Goal: Feedback & Contribution: Leave review/rating

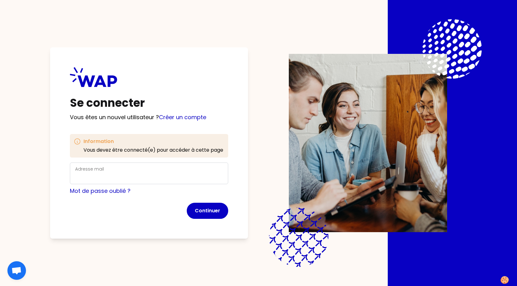
click at [137, 170] on div "Adresse mail" at bounding box center [149, 173] width 148 height 16
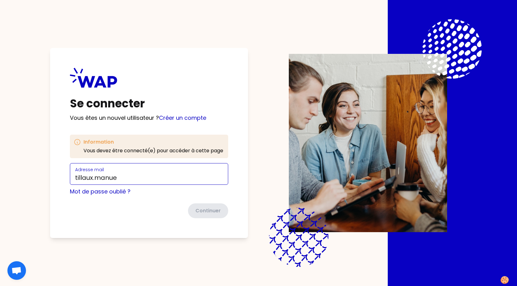
type input "[EMAIL_ADDRESS][DOMAIN_NAME]"
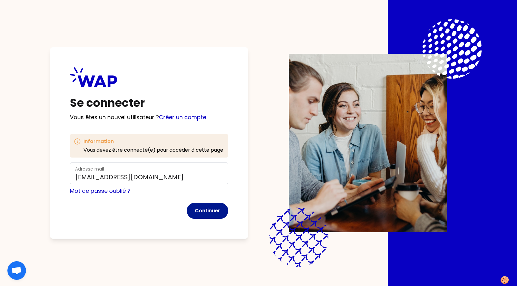
click at [200, 210] on button "Continuer" at bounding box center [207, 211] width 41 height 16
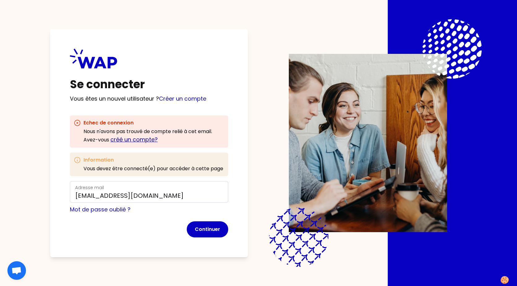
click at [136, 136] on link "créé un compte?" at bounding box center [133, 139] width 47 height 8
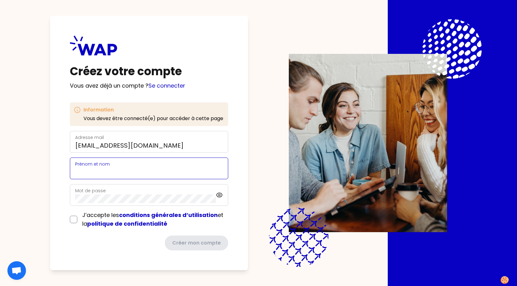
click at [128, 170] on input "Prénom et nom" at bounding box center [149, 172] width 148 height 9
type input "[PERSON_NAME]"
click at [127, 192] on div "Mot de passe" at bounding box center [145, 195] width 141 height 16
click at [69, 221] on div "Créez votre compte Vous avez déjà un compte ? Se connecter Information Vous dev…" at bounding box center [149, 143] width 198 height 254
click at [74, 220] on input "checkbox" at bounding box center [73, 219] width 7 height 7
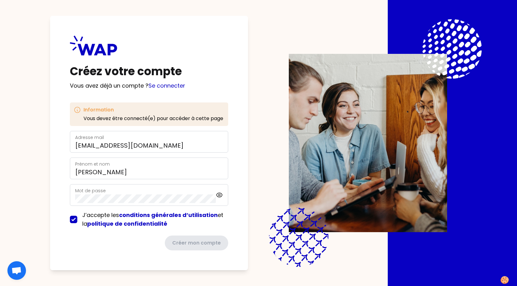
checkbox input "true"
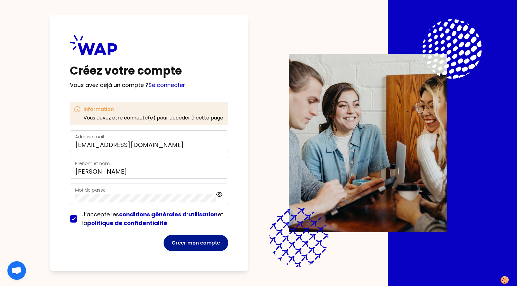
click at [191, 243] on button "Créer mon compte" at bounding box center [196, 243] width 65 height 16
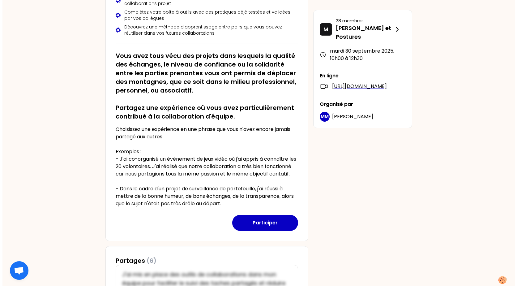
scroll to position [92, 0]
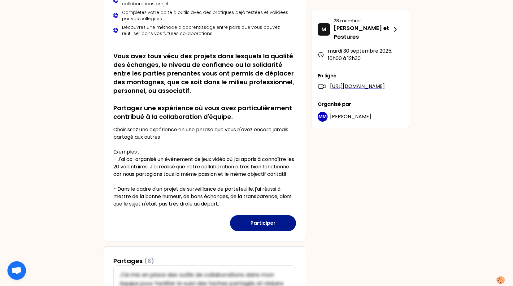
click at [258, 230] on button "Participer" at bounding box center [263, 223] width 66 height 16
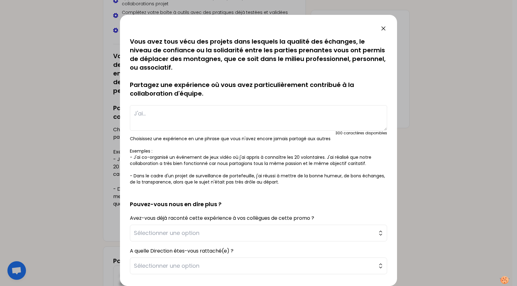
click at [152, 115] on textarea at bounding box center [258, 117] width 257 height 25
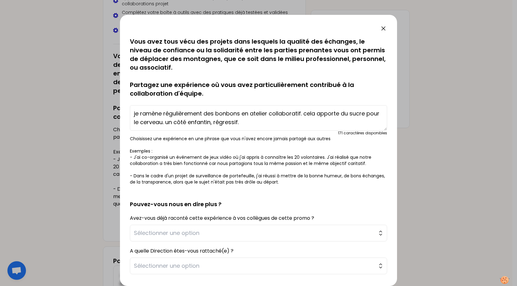
drag, startPoint x: 254, startPoint y: 123, endPoint x: 181, endPoint y: 130, distance: 73.6
click at [181, 130] on textarea "je ramène régulièrement des bonbons en atelier collaboratif. cela apporte du su…" at bounding box center [258, 117] width 257 height 25
click at [186, 124] on textarea "je ramène régulièrement des bonbons en atelier collaboratif. cela apporte un cô…" at bounding box center [258, 117] width 257 height 25
click at [267, 122] on textarea "je ramène régulièrement des bonbons en atelier collaboratif. cela apporte un cô…" at bounding box center [258, 117] width 257 height 25
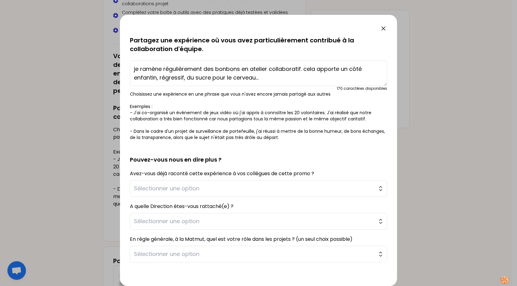
scroll to position [45, 0]
type textarea "je ramène régulièrement des bonbons en atelier collaboratif. cela apporte un cô…"
click at [365, 188] on span "Sélectionner une option" at bounding box center [254, 187] width 241 height 9
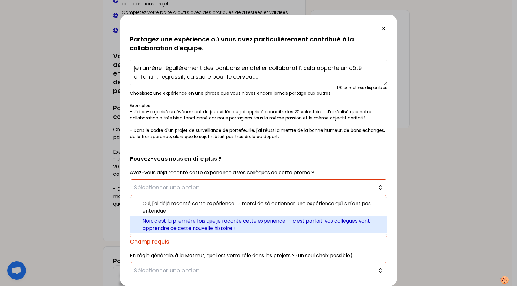
click at [308, 224] on span "Non, c'est la première fois que je raconte cette expérience → c'est parfait, vo…" at bounding box center [262, 224] width 239 height 15
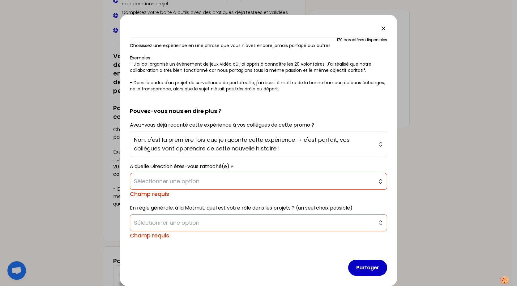
scroll to position [93, 0]
click at [308, 224] on span "Sélectionner une option" at bounding box center [254, 222] width 241 height 9
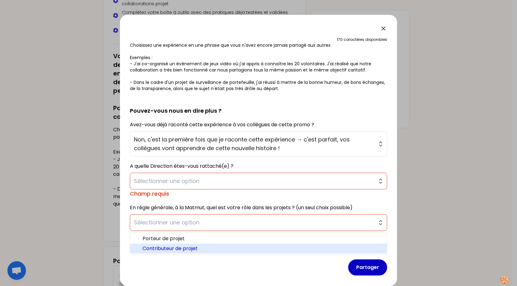
click at [197, 245] on span "Contributeur de projet" at bounding box center [262, 248] width 239 height 7
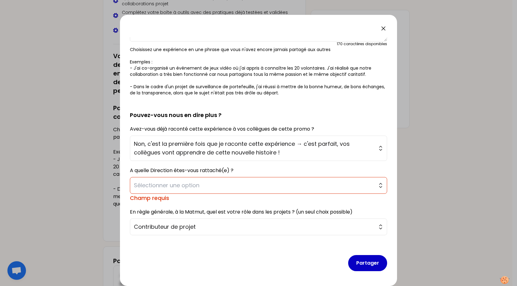
scroll to position [89, 0]
click at [368, 265] on button "Partager" at bounding box center [367, 263] width 39 height 16
click at [326, 189] on span "Sélectionner une option" at bounding box center [254, 185] width 241 height 9
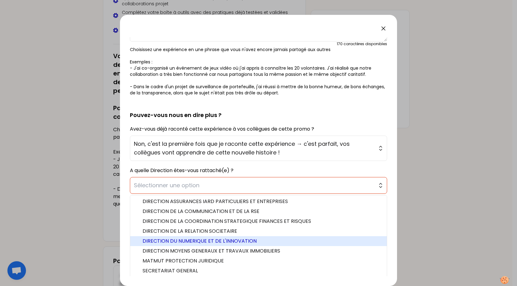
click at [285, 243] on span "DIRECTION DU NUMERIQUE ET DE L'INNOVATION" at bounding box center [262, 240] width 239 height 7
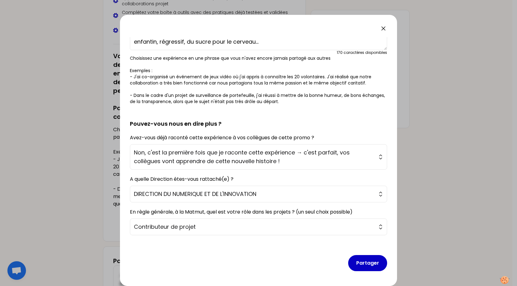
scroll to position [80, 0]
click at [370, 260] on button "Partager" at bounding box center [367, 263] width 39 height 16
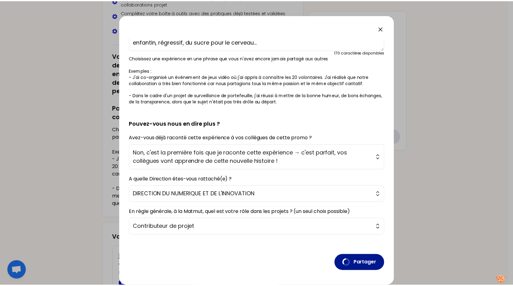
scroll to position [0, 0]
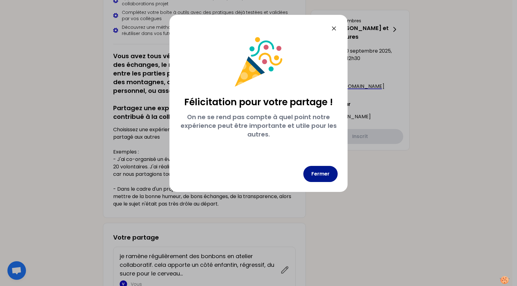
click at [325, 176] on button "Fermer" at bounding box center [320, 174] width 34 height 16
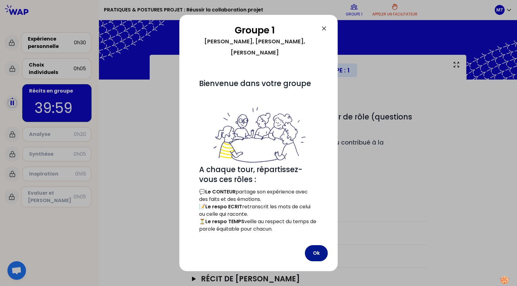
click at [312, 245] on button "Ok" at bounding box center [316, 253] width 23 height 16
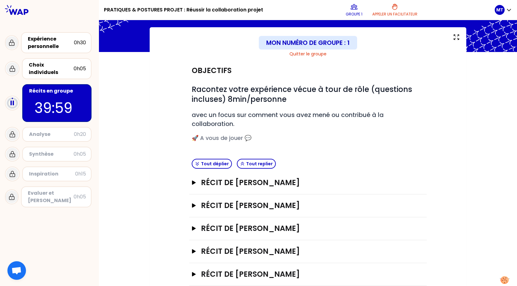
scroll to position [29, 0]
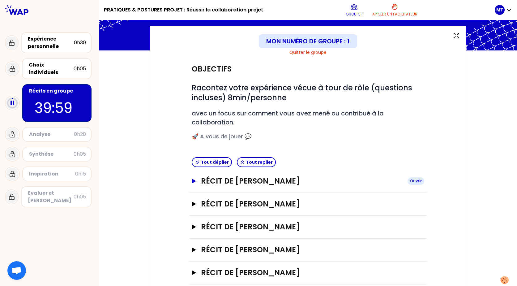
click at [192, 183] on icon "button" at bounding box center [194, 181] width 4 height 4
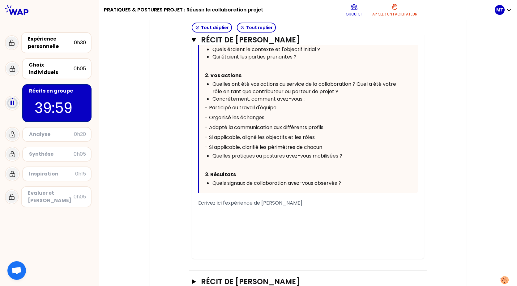
scroll to position [272, 0]
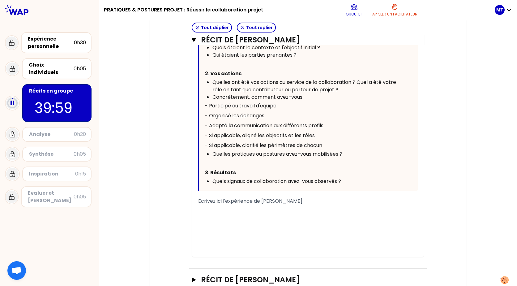
click at [229, 208] on div "﻿" at bounding box center [308, 208] width 220 height 7
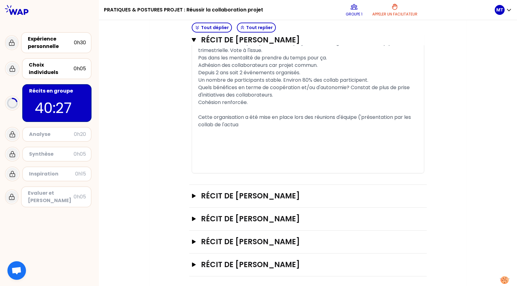
scroll to position [477, 0]
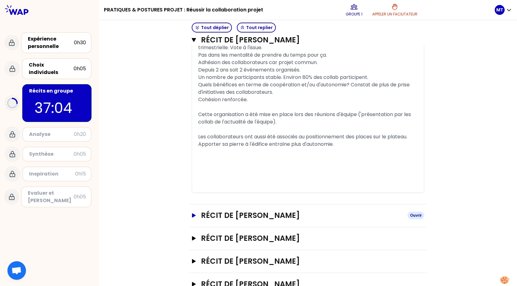
click at [206, 214] on h3 "Récit de [PERSON_NAME]" at bounding box center [302, 215] width 202 height 10
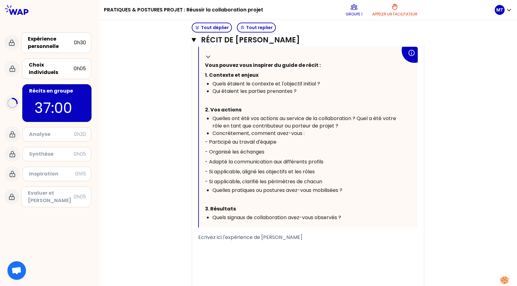
scroll to position [718, 0]
click at [273, 244] on div "﻿" at bounding box center [308, 244] width 220 height 7
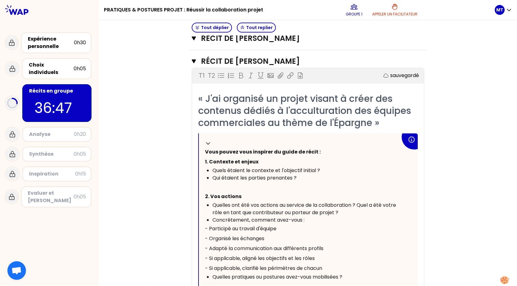
scroll to position [631, 0]
click at [260, 101] on span "« J'ai organisé un projet visant à créer des contenus dédiés à l'acculturation …" at bounding box center [305, 110] width 215 height 37
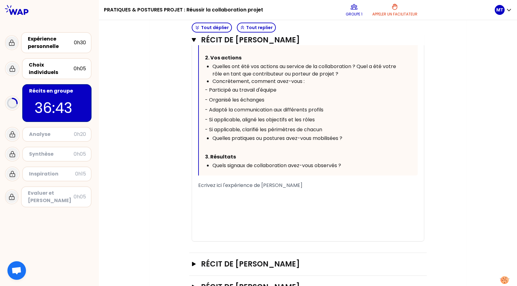
scroll to position [770, 0]
click at [273, 197] on div "﻿" at bounding box center [308, 199] width 220 height 7
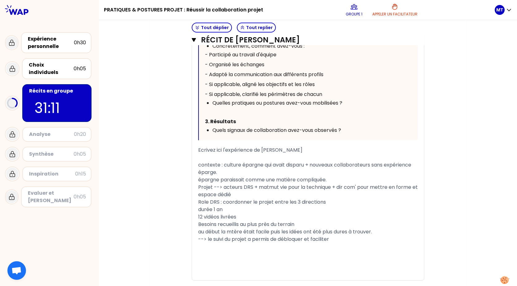
scroll to position [805, 0]
click at [318, 246] on div "projet est une réussite. Objectifs atteints" at bounding box center [308, 246] width 220 height 7
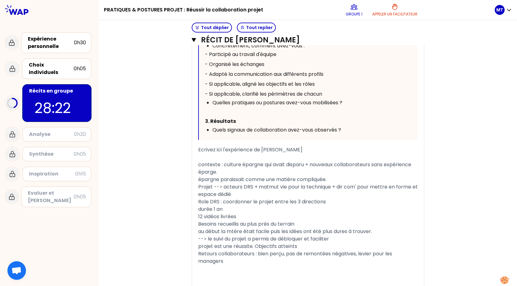
click at [356, 255] on span "Retours collaborateurs : bien perçu, pas de remontées négatives, levier pour le…" at bounding box center [295, 257] width 195 height 15
click at [359, 252] on span "Retours collaborateurs : bien perçu, pas de remontées négatives, levier pour le…" at bounding box center [295, 257] width 195 height 15
click at [349, 263] on div "Retours collaborateurs : bien perçu, pas de remontées négatives, les vidéos ont…" at bounding box center [308, 257] width 220 height 15
click at [330, 179] on div "épargne paraissait comme une matière compliquée." at bounding box center [308, 179] width 220 height 7
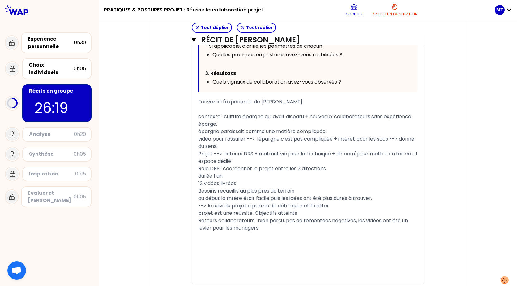
scroll to position [853, 0]
click at [332, 224] on div "Retours collaborateurs : bien perçu, pas de remontées négatives, les vidéos ont…" at bounding box center [308, 224] width 220 height 15
click at [192, 41] on icon "button" at bounding box center [194, 39] width 4 height 5
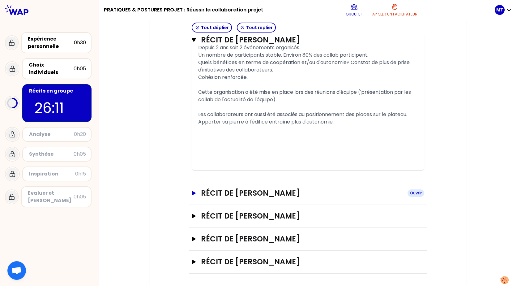
scroll to position [499, 0]
click at [193, 215] on icon "button" at bounding box center [193, 216] width 5 height 4
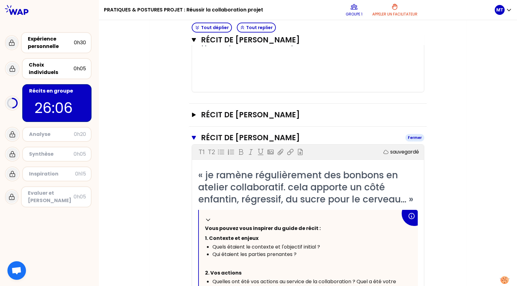
scroll to position [578, 0]
drag, startPoint x: 207, startPoint y: 175, endPoint x: 215, endPoint y: 175, distance: 7.4
click at [215, 175] on span "« je ramène régulièrement des bonbons en atelier collaboratif. cela apporte un …" at bounding box center [305, 186] width 215 height 37
click at [206, 174] on span "« je ramène régulièrement des bonbons en atelier collaboratif. cela apporte un …" at bounding box center [305, 186] width 215 height 37
click at [213, 175] on span "« je ramène régulièrement des bonbons en atelier collaboratif. cela apporte un …" at bounding box center [305, 186] width 215 height 37
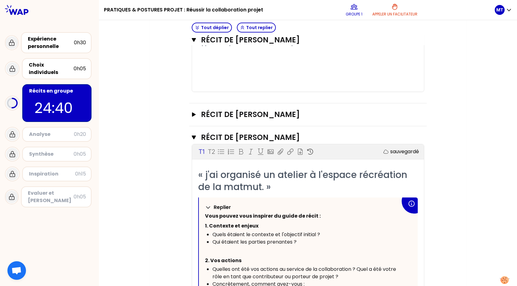
click at [323, 206] on div "Replier" at bounding box center [301, 207] width 193 height 7
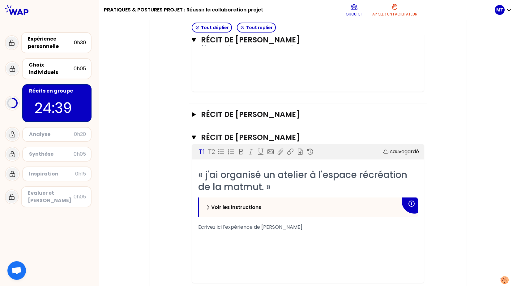
click at [323, 206] on div "Voir les instructions" at bounding box center [301, 207] width 193 height 7
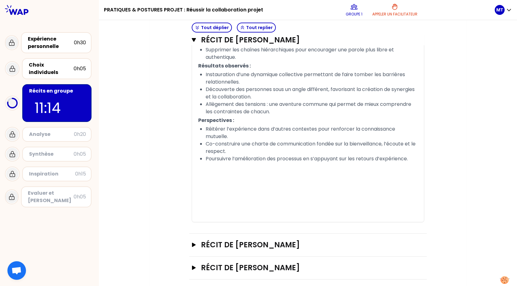
scroll to position [1006, 0]
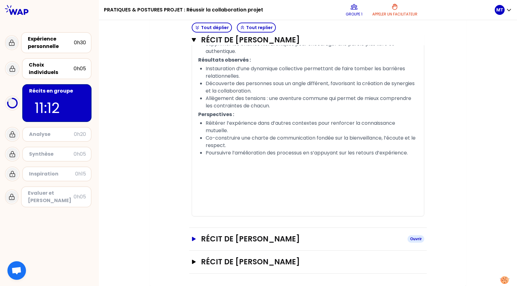
click at [234, 243] on h3 "Récit de [PERSON_NAME]" at bounding box center [302, 239] width 202 height 10
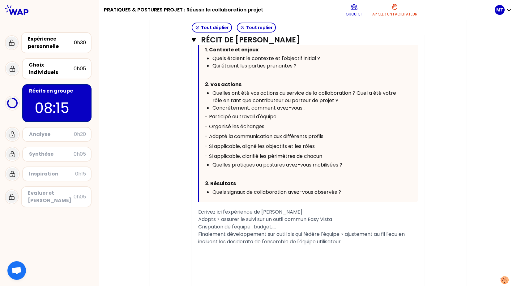
scroll to position [1347, 0]
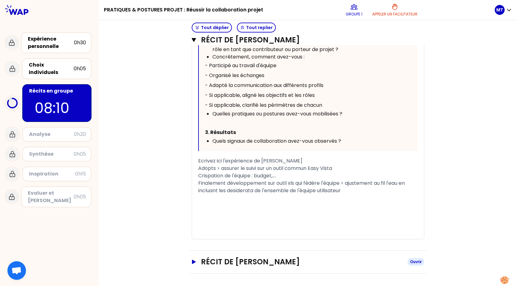
click at [192, 260] on icon "button" at bounding box center [193, 262] width 5 height 4
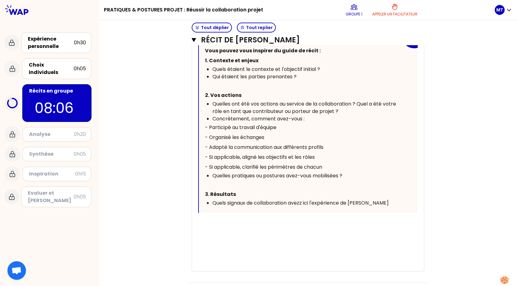
scroll to position [1645, 0]
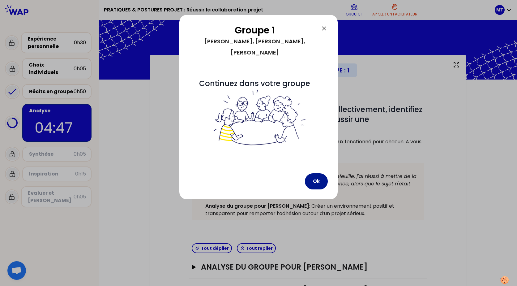
click at [320, 173] on button "Ok" at bounding box center [316, 181] width 23 height 16
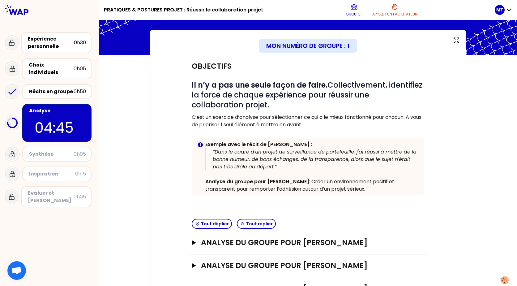
scroll to position [97, 0]
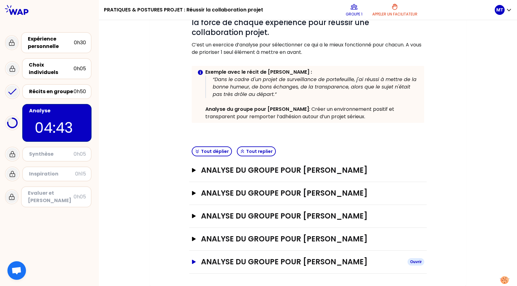
click at [235, 263] on h3 "Analyse du groupe pour [PERSON_NAME]" at bounding box center [302, 262] width 202 height 10
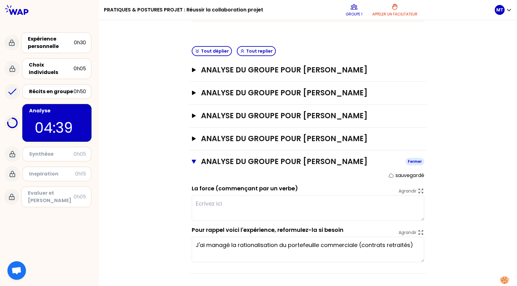
click at [192, 164] on icon "button" at bounding box center [194, 161] width 4 height 5
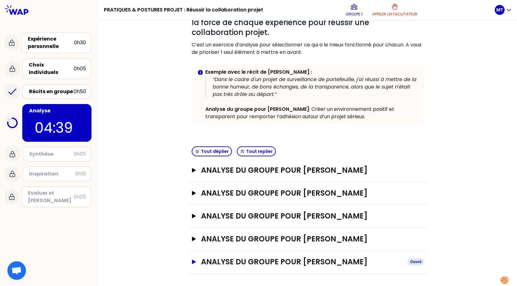
scroll to position [97, 0]
click at [193, 264] on icon "button" at bounding box center [193, 262] width 5 height 4
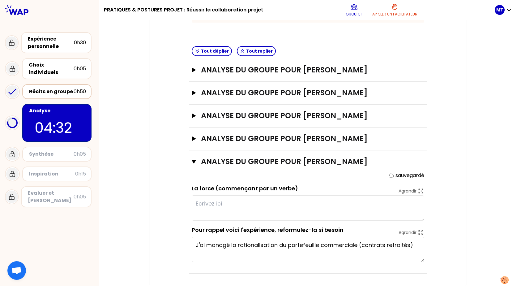
click at [60, 88] on div "Récits en groupe" at bounding box center [51, 91] width 45 height 7
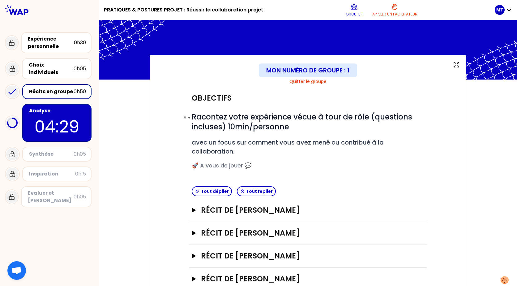
scroll to position [40, 0]
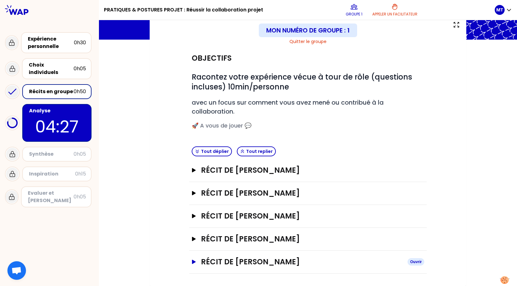
click at [254, 262] on h3 "Récit de [PERSON_NAME]" at bounding box center [302, 262] width 202 height 10
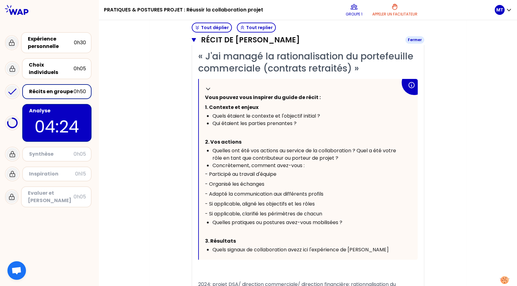
scroll to position [413, 0]
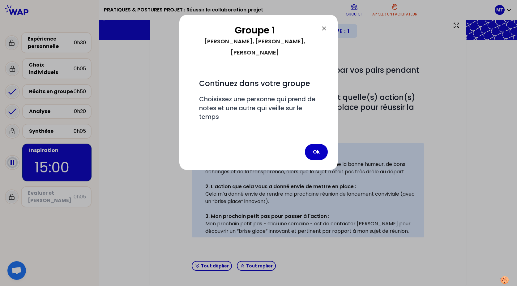
scroll to position [154, 0]
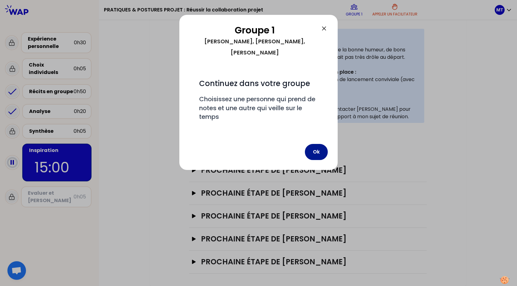
click at [320, 144] on button "Ok" at bounding box center [316, 152] width 23 height 16
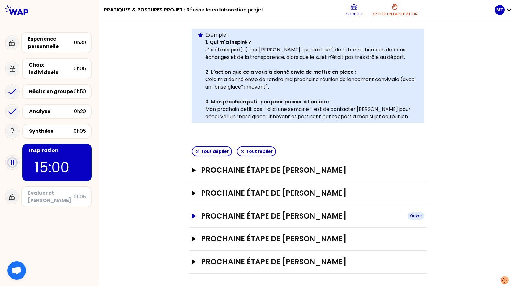
click at [297, 215] on h3 "Prochaine étape de [PERSON_NAME]" at bounding box center [302, 216] width 202 height 10
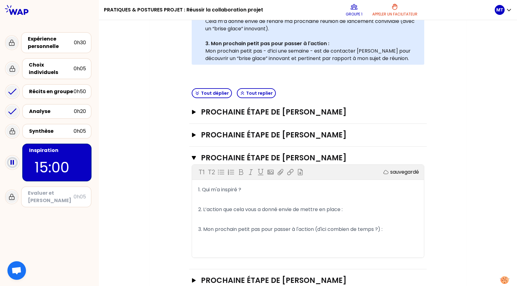
scroll to position [216, 0]
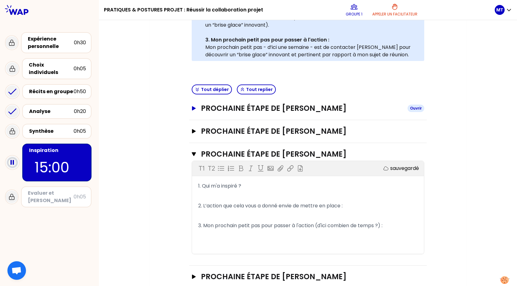
click at [253, 105] on h3 "Prochaine étape de [PERSON_NAME]" at bounding box center [302, 108] width 202 height 10
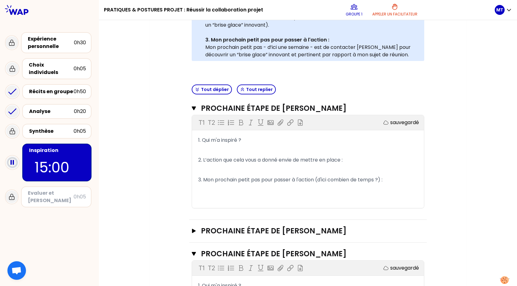
click at [250, 152] on p "﻿" at bounding box center [308, 150] width 220 height 10
click at [251, 161] on span "2. L’action que cela vous a donné envie de mettre en place :" at bounding box center [270, 159] width 144 height 7
click at [258, 165] on p "2. L’action que cela vous a donné envie de mettre en place :" at bounding box center [308, 160] width 220 height 10
click at [353, 162] on p "2. L’action que cela vous a donné envie de mettre en place :" at bounding box center [308, 160] width 220 height 10
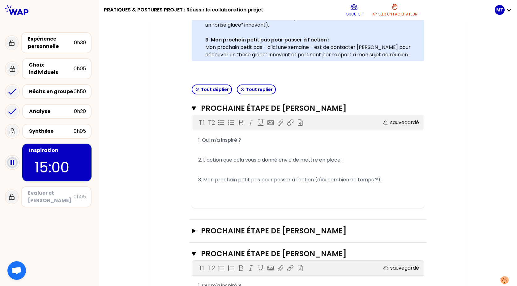
click at [338, 171] on p "﻿" at bounding box center [308, 170] width 220 height 10
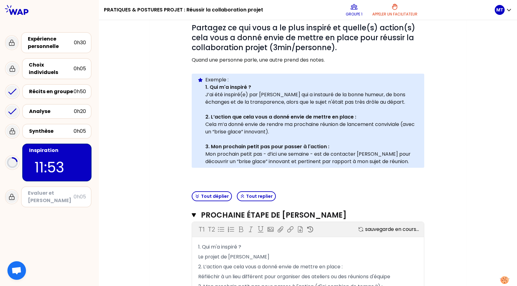
scroll to position [0, 0]
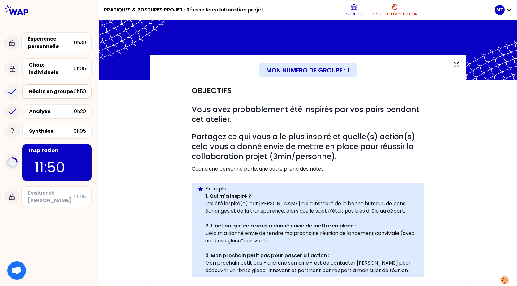
click at [51, 88] on div "Récits en groupe" at bounding box center [51, 91] width 45 height 7
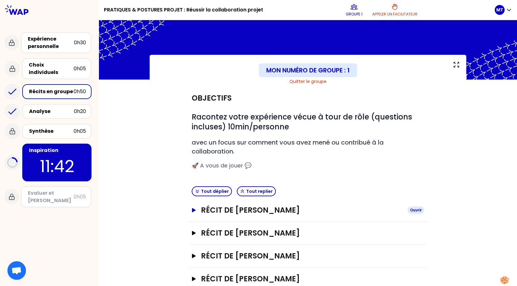
click at [246, 210] on h3 "Récit de [PERSON_NAME]" at bounding box center [302, 210] width 202 height 10
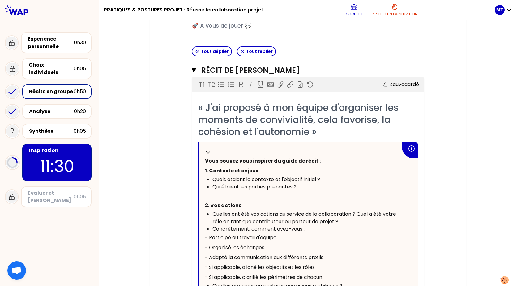
scroll to position [139, 0]
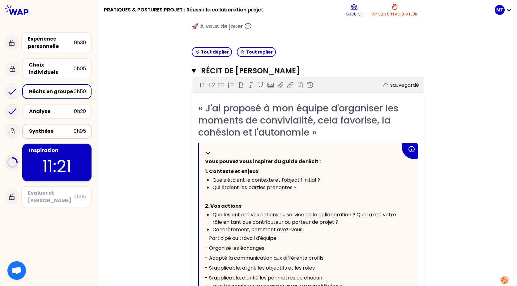
click at [54, 127] on div "Synthèse" at bounding box center [51, 130] width 45 height 7
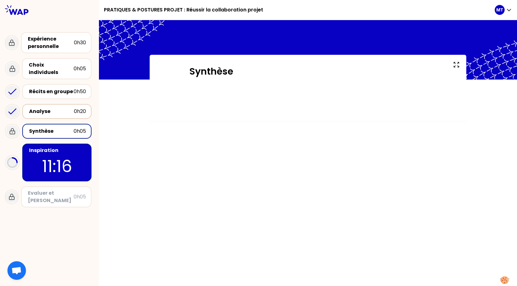
click at [45, 108] on div "Analyse" at bounding box center [51, 111] width 45 height 7
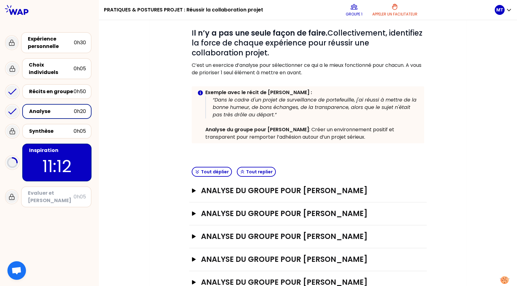
scroll to position [80, 0]
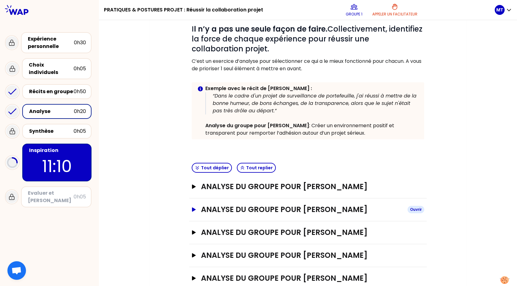
click at [258, 211] on h3 "Analyse du groupe pour [PERSON_NAME]" at bounding box center [302, 209] width 202 height 10
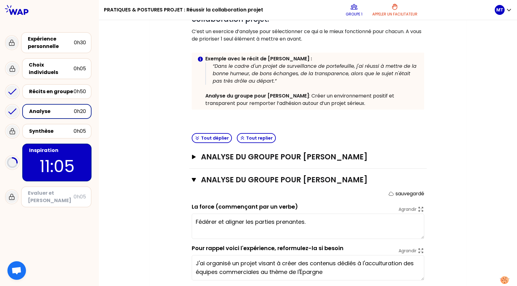
scroll to position [110, 0]
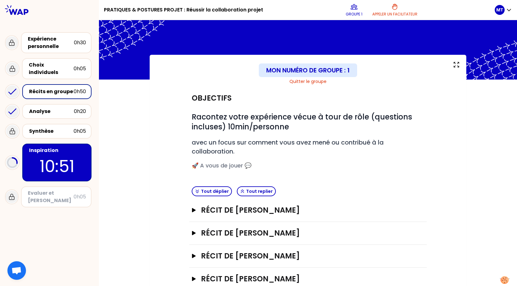
scroll to position [40, 0]
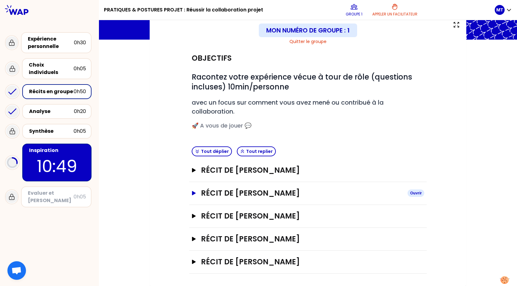
click at [247, 192] on h3 "Récit de [PERSON_NAME]" at bounding box center [302, 193] width 202 height 10
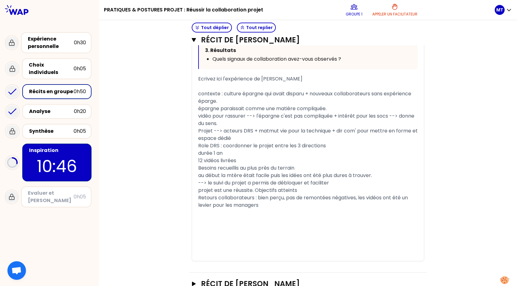
scroll to position [484, 0]
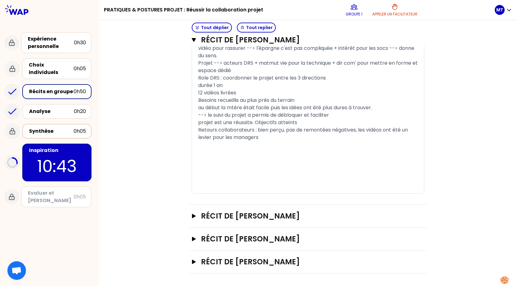
click at [50, 127] on div "Synthèse" at bounding box center [51, 130] width 45 height 7
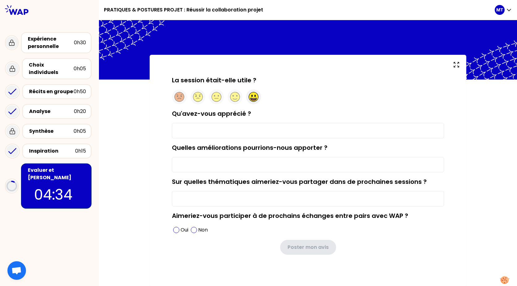
click at [252, 97] on circle at bounding box center [254, 97] width 10 height 10
click at [245, 139] on form "La session était-elle utile ? Qu'avez-vous apprécié ? Quelles améliorations pou…" at bounding box center [308, 166] width 272 height 180
click at [238, 133] on input "Qu'avez-vous apprécié ?" at bounding box center [308, 130] width 272 height 15
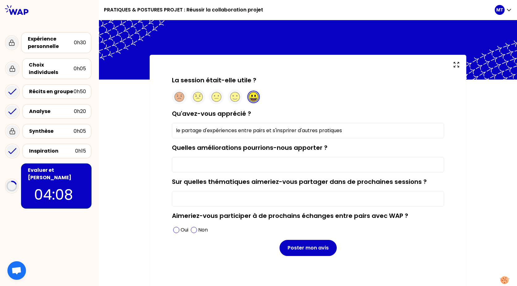
click at [279, 133] on input "le partage d'expériences entre pairs et s'insprirer d'autres pratiques" at bounding box center [308, 130] width 272 height 15
type input "le partage d'expériences entre pairs et s'inspirer d'autres pratiques"
click at [292, 165] on input "Quelles améliorations pourrions-nous apporter ?" at bounding box center [308, 164] width 272 height 15
click at [271, 197] on input "Sur quelles thématiques aimeriez-vous partager dans de prochaines sessions ?" at bounding box center [308, 198] width 272 height 15
click at [175, 164] on input "lras" at bounding box center [308, 164] width 272 height 15
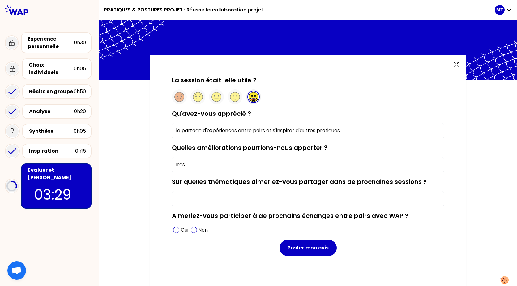
drag, startPoint x: 183, startPoint y: 164, endPoint x: 165, endPoint y: 165, distance: 18.3
click at [165, 165] on div "La session était-elle utile ? Qu'avez-vous apprécié ? le partage d'expériences …" at bounding box center [308, 176] width 292 height 200
click at [209, 194] on input "Sur quelles thématiques aimeriez-vous partager dans de prochaines sessions ?" at bounding box center [308, 198] width 272 height 15
drag, startPoint x: 209, startPoint y: 167, endPoint x: 170, endPoint y: 165, distance: 38.7
click at [172, 165] on input "ras" at bounding box center [308, 164] width 272 height 15
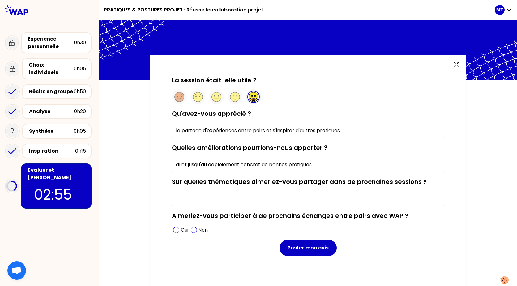
type input "aller jusqu'au déploiement concret de bonnes pratiques"
click at [229, 202] on input "Sur quelles thématiques aimeriez-vous partager dans de prochaines sessions ?" at bounding box center [308, 198] width 272 height 15
click at [174, 233] on div "Oui" at bounding box center [181, 230] width 18 height 10
click at [199, 196] on input "Sur quelles thématiques aimeriez-vous partager dans de prochaines sessions ?" at bounding box center [308, 198] width 272 height 15
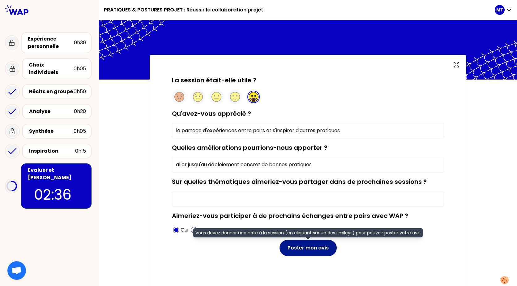
click at [298, 246] on button "Poster mon avis" at bounding box center [308, 248] width 57 height 16
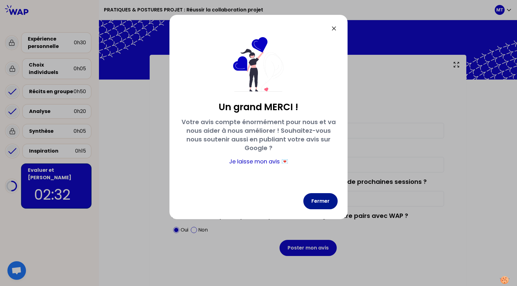
click at [318, 202] on button "Fermer" at bounding box center [320, 201] width 34 height 16
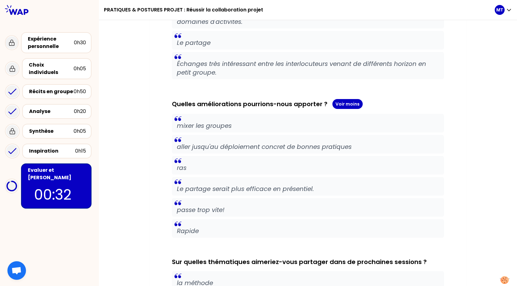
scroll to position [392, 0]
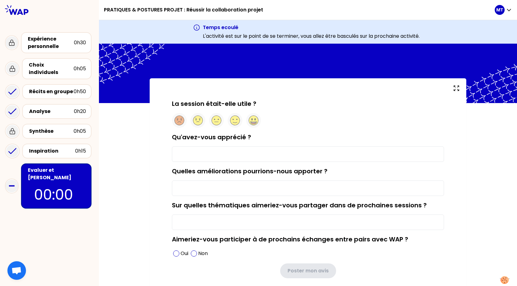
type input "le partage d'expériences entre pairs et s'inspirer d'autres pratiques"
type input "aller jusqu'au déploiement concret de bonnes pratiques"
